Goal: Find specific page/section: Find specific page/section

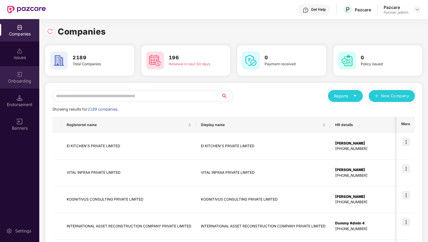
click at [32, 82] on div "Onboarding" at bounding box center [19, 81] width 39 height 6
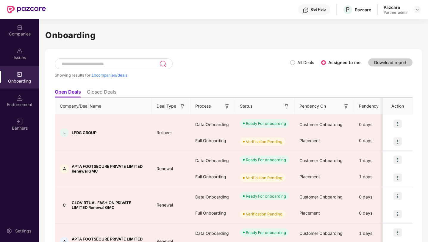
click at [426, 71] on div "Onboarding Showing results for 10 companies/deals All Deals Assigned to me Down…" at bounding box center [233, 130] width 388 height 222
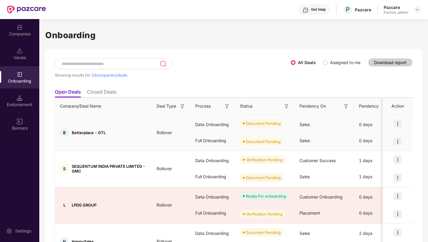
click at [79, 132] on span "Betterplace - GTL" at bounding box center [89, 132] width 34 height 5
click at [158, 132] on span "Rollover" at bounding box center [164, 132] width 25 height 5
click at [85, 130] on span "Betterplace - GTL" at bounding box center [89, 132] width 34 height 5
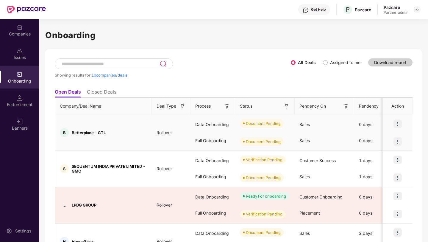
click at [85, 130] on span "Betterplace - GTL" at bounding box center [89, 132] width 34 height 5
click at [82, 131] on span "Betterplace - GTL" at bounding box center [89, 132] width 34 height 5
copy span "Betterplace"
click at [117, 128] on div "B Betterplace - GTL" at bounding box center [103, 132] width 97 height 9
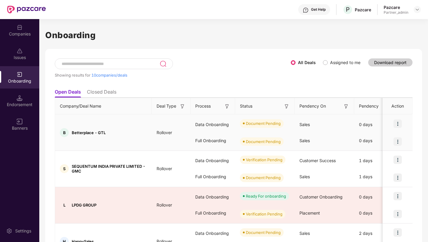
click at [165, 133] on span "Rollover" at bounding box center [164, 132] width 25 height 5
click at [179, 66] on div "Showing results for 10 companies/deals" at bounding box center [173, 71] width 236 height 27
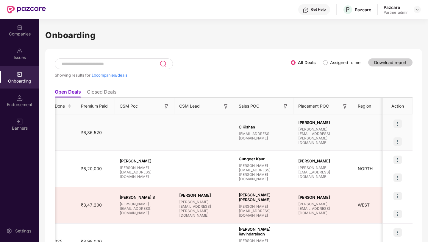
scroll to position [0, 423]
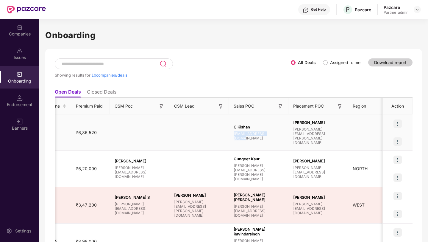
drag, startPoint x: 233, startPoint y: 136, endPoint x: 280, endPoint y: 136, distance: 46.4
click at [280, 136] on span "[EMAIL_ADDRESS][DOMAIN_NAME]" at bounding box center [258, 135] width 50 height 9
click at [285, 137] on div "C [PERSON_NAME] [PERSON_NAME][EMAIL_ADDRESS][DOMAIN_NAME]" at bounding box center [258, 132] width 59 height 16
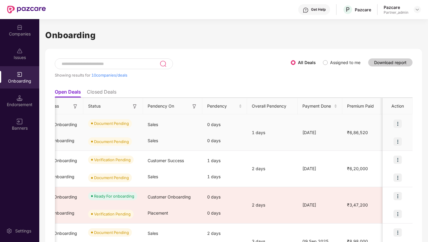
scroll to position [0, 0]
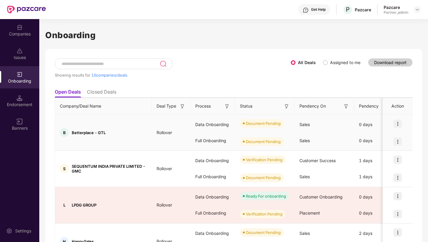
click at [79, 131] on span "Betterplace - GTL" at bounding box center [89, 132] width 34 height 5
copy span "Betterplace"
click at [12, 26] on div "Companies" at bounding box center [19, 30] width 39 height 22
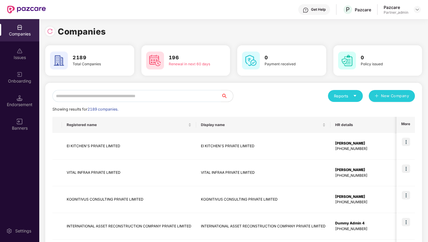
click at [101, 96] on input "text" at bounding box center [136, 96] width 169 height 12
paste input "**********"
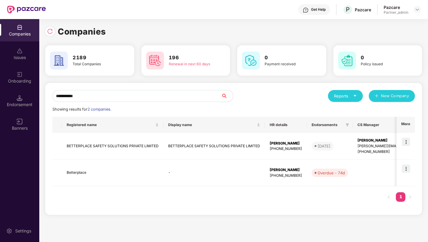
type input "**********"
